Goal: Task Accomplishment & Management: Complete application form

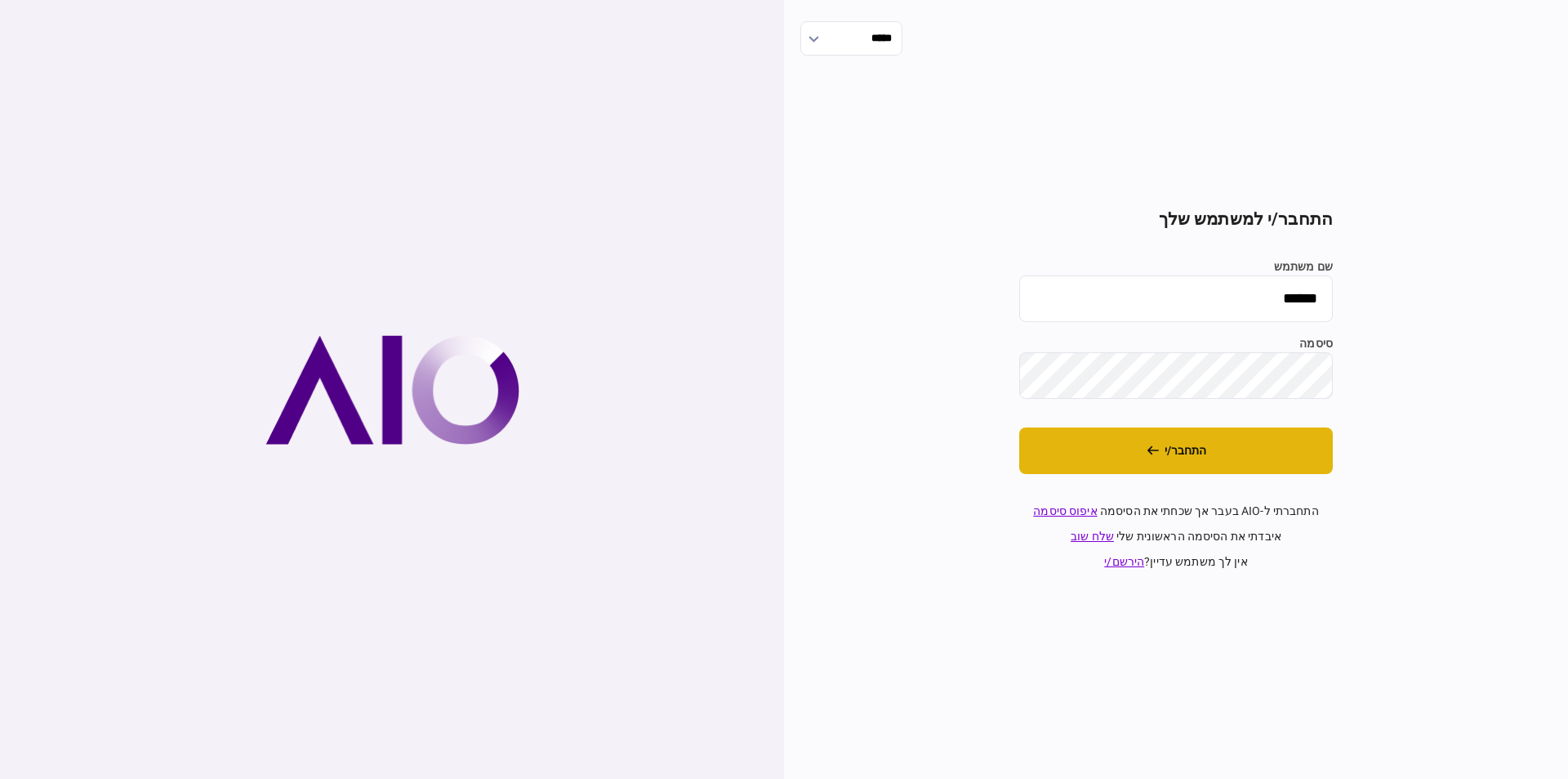
click at [1211, 441] on button "התחבר/י" at bounding box center [1176, 450] width 314 height 47
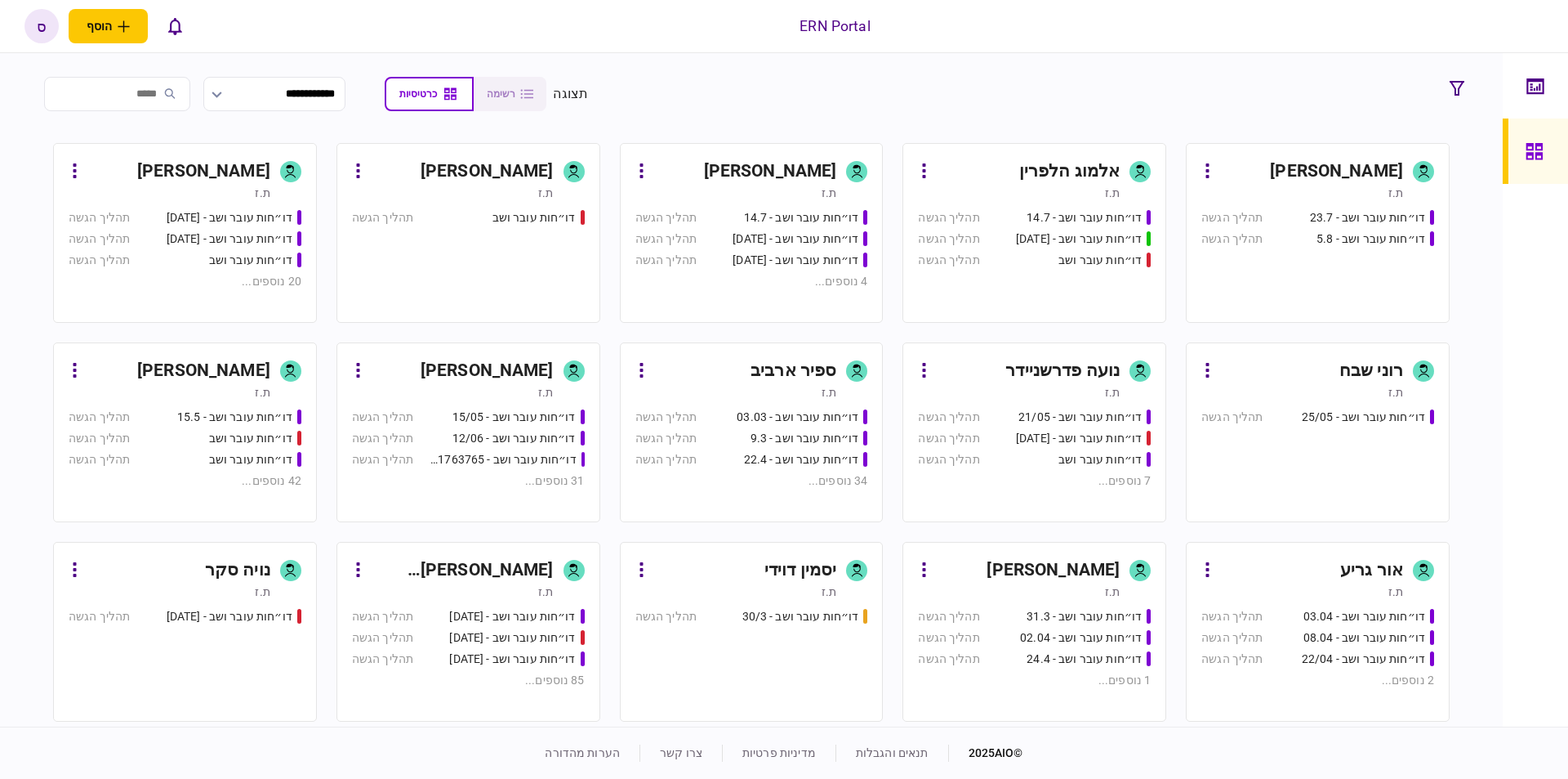
click at [761, 376] on div "ספיר ארביב" at bounding box center [794, 371] width 86 height 27
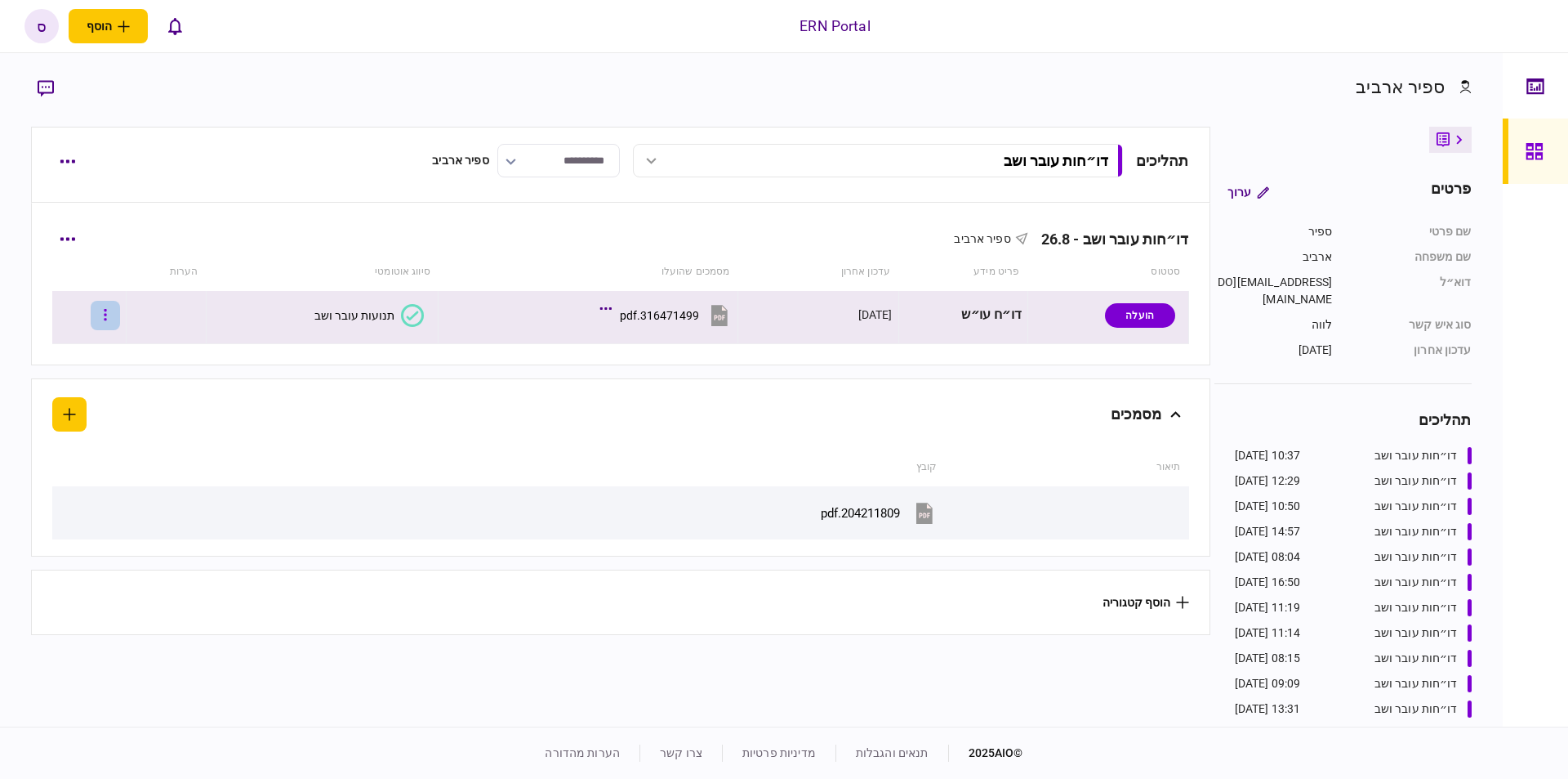
click at [107, 317] on button "button" at bounding box center [105, 316] width 29 height 29
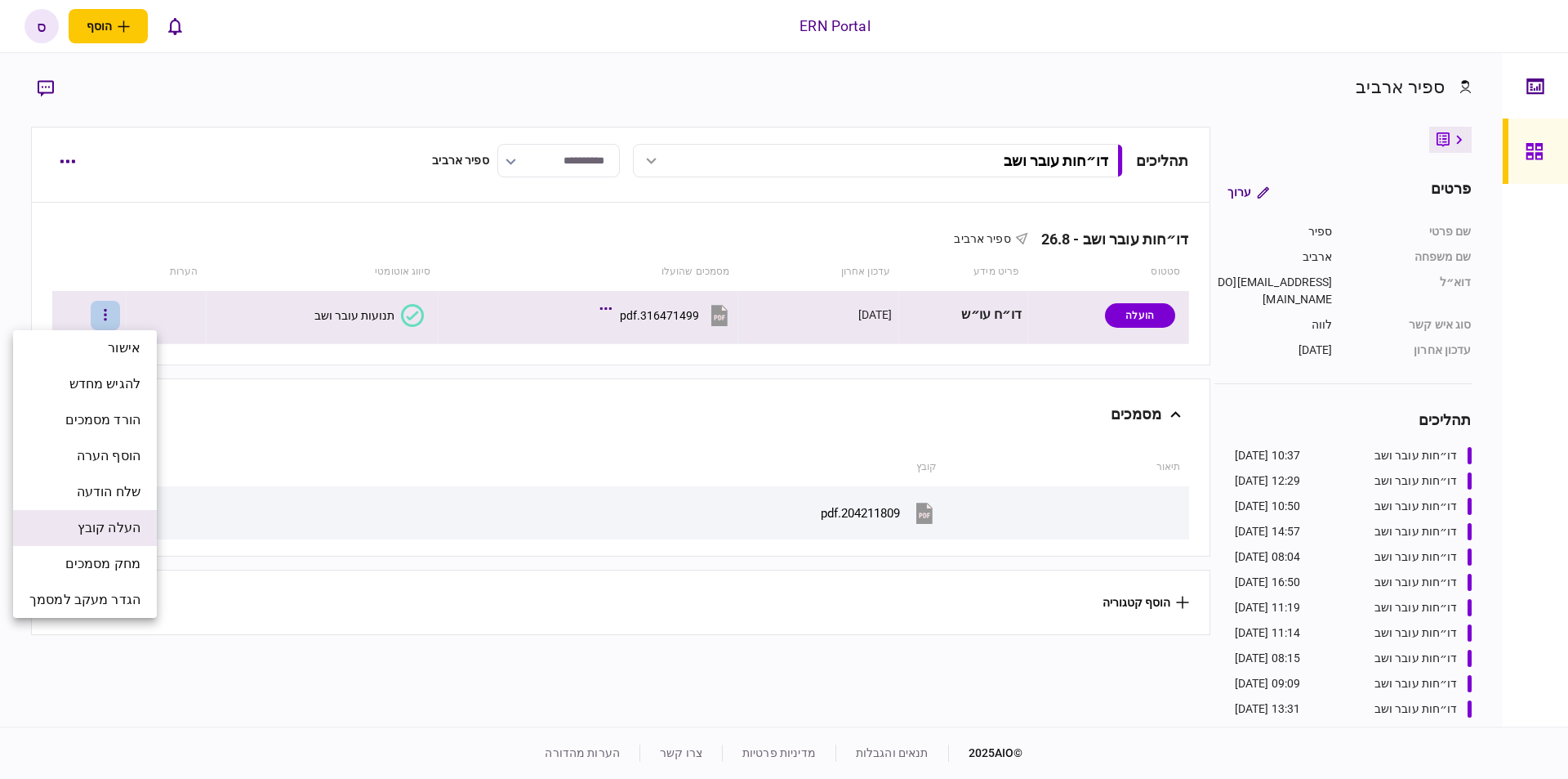
click at [108, 520] on span "העלה קובץ" at bounding box center [109, 527] width 63 height 19
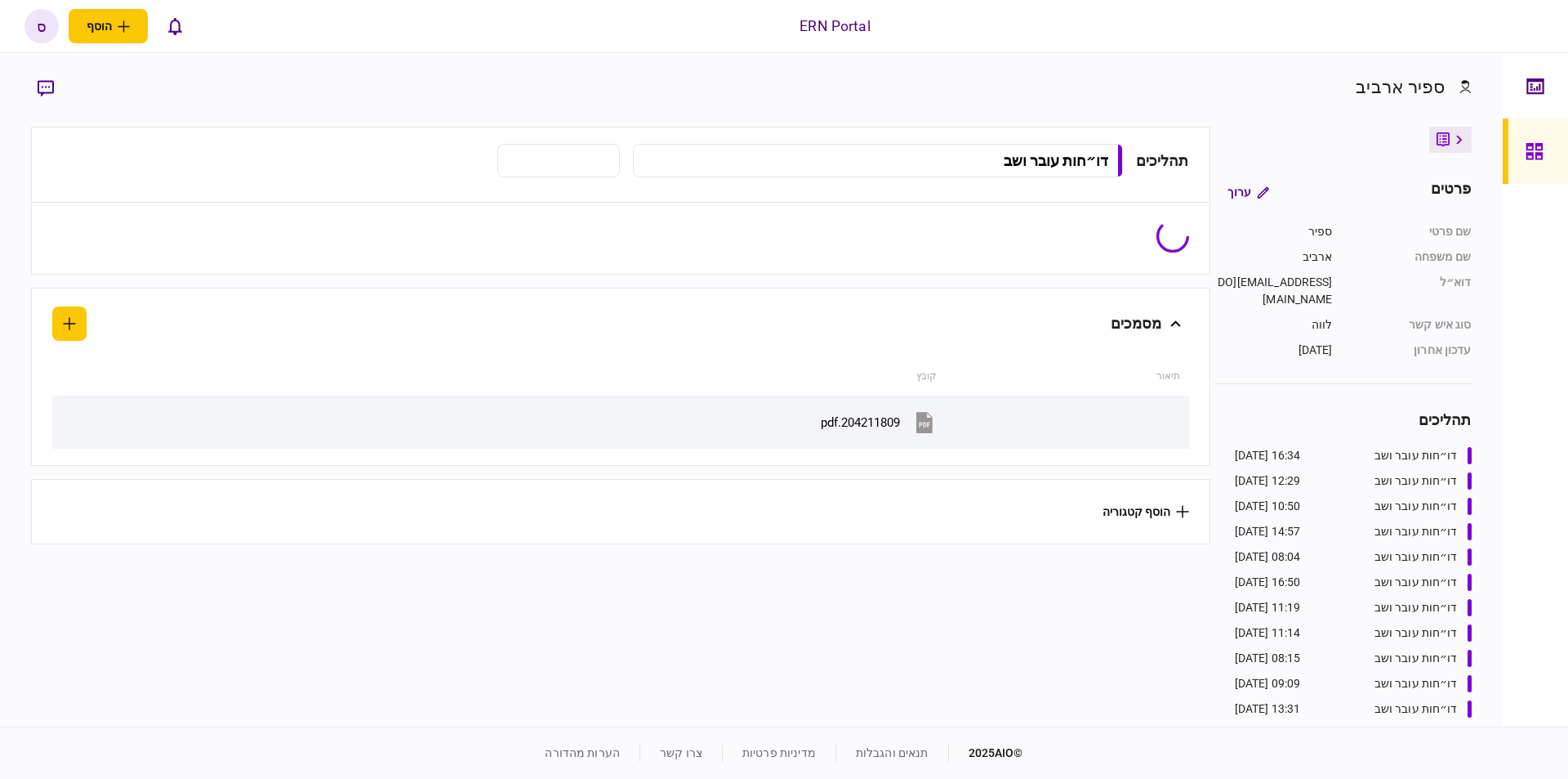
type input "**********"
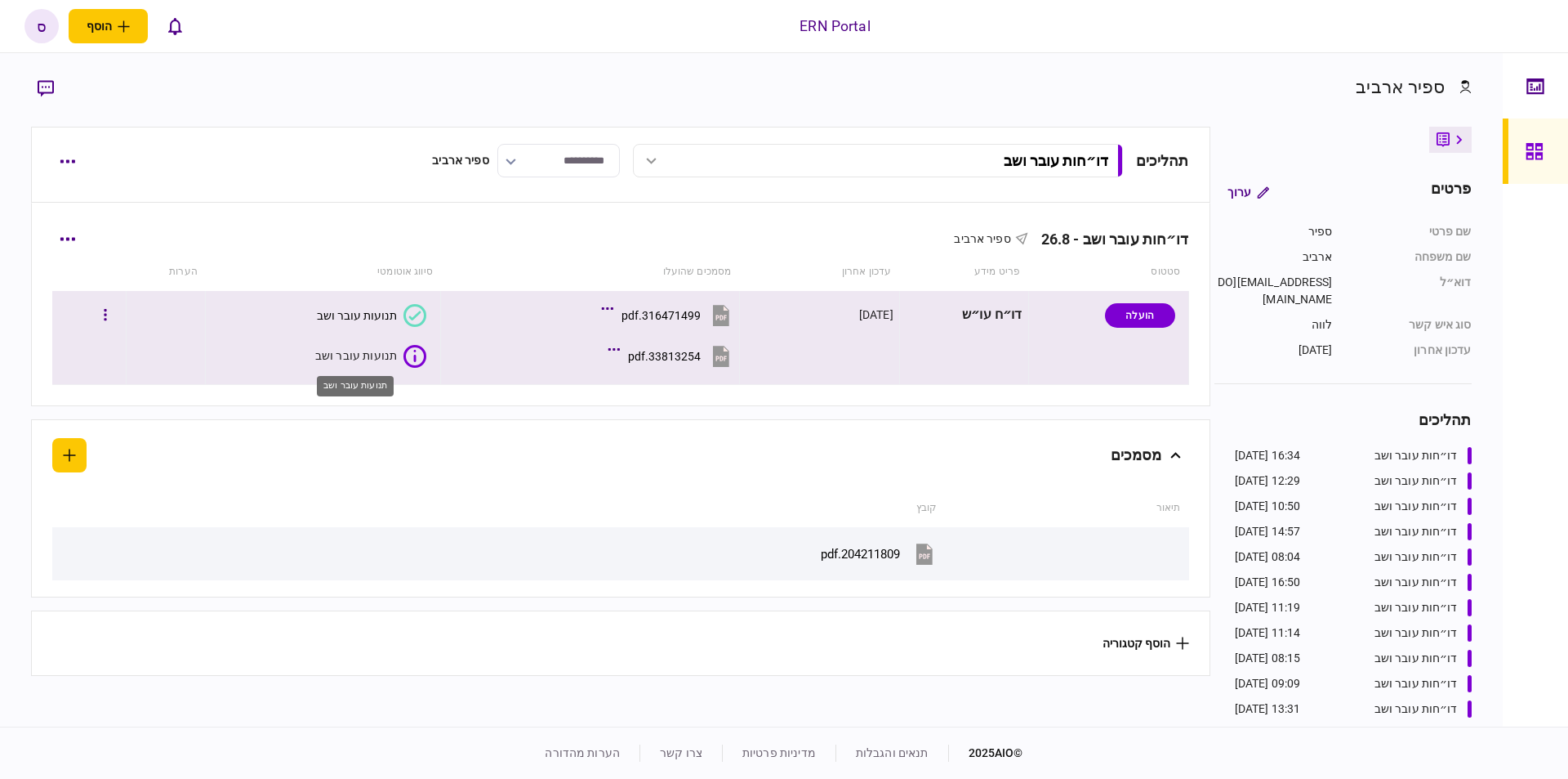
click at [367, 352] on div "תנועות עובר ושב" at bounding box center [357, 355] width 82 height 16
click at [407, 355] on icon at bounding box center [414, 356] width 23 height 23
click at [335, 354] on div "תנועות עובר ושב" at bounding box center [357, 355] width 82 height 16
click at [417, 365] on icon at bounding box center [414, 356] width 23 height 23
click at [414, 357] on icon at bounding box center [414, 356] width 23 height 23
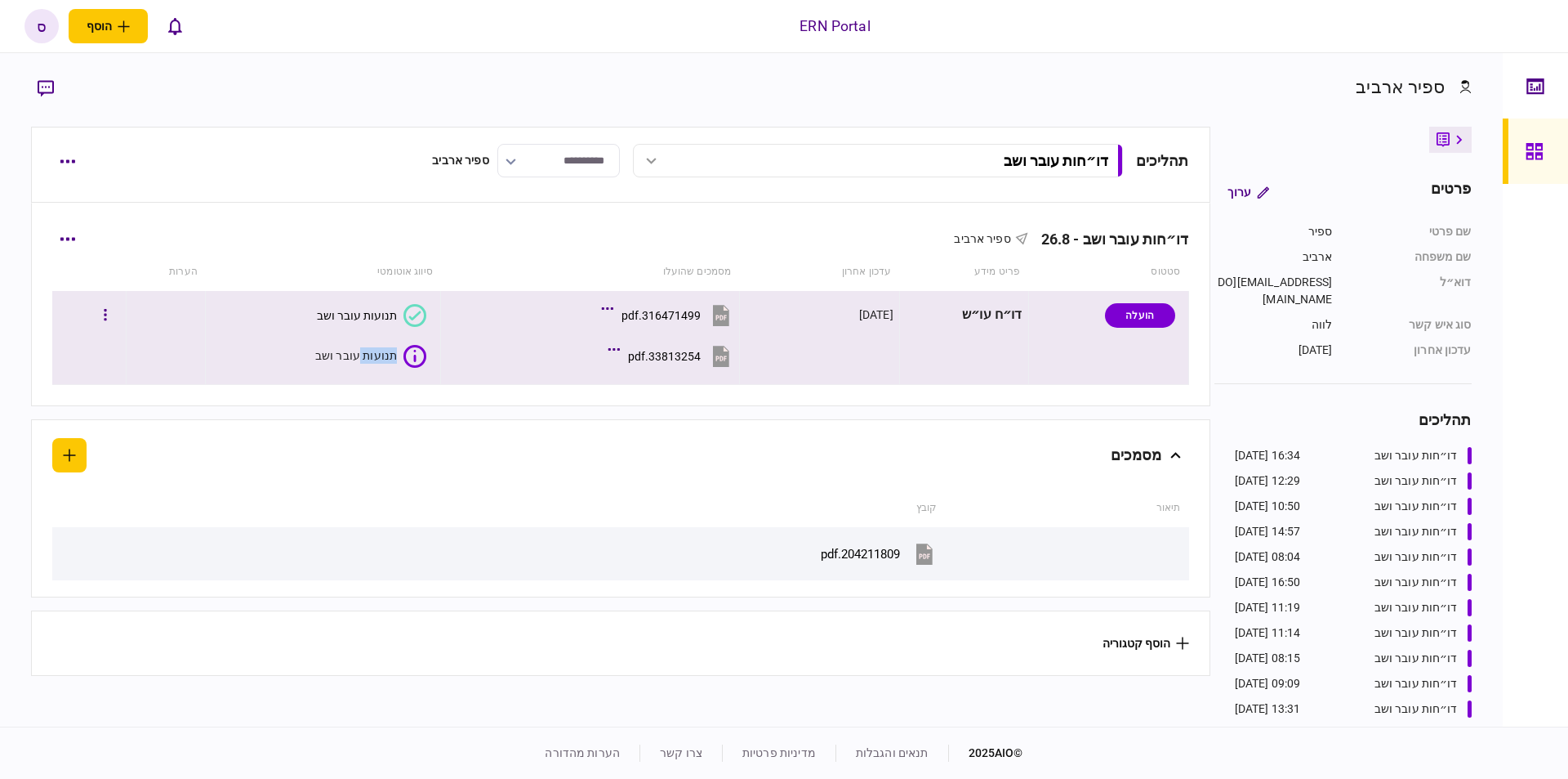
click at [414, 357] on icon at bounding box center [414, 356] width 23 height 23
